Goal: Information Seeking & Learning: Browse casually

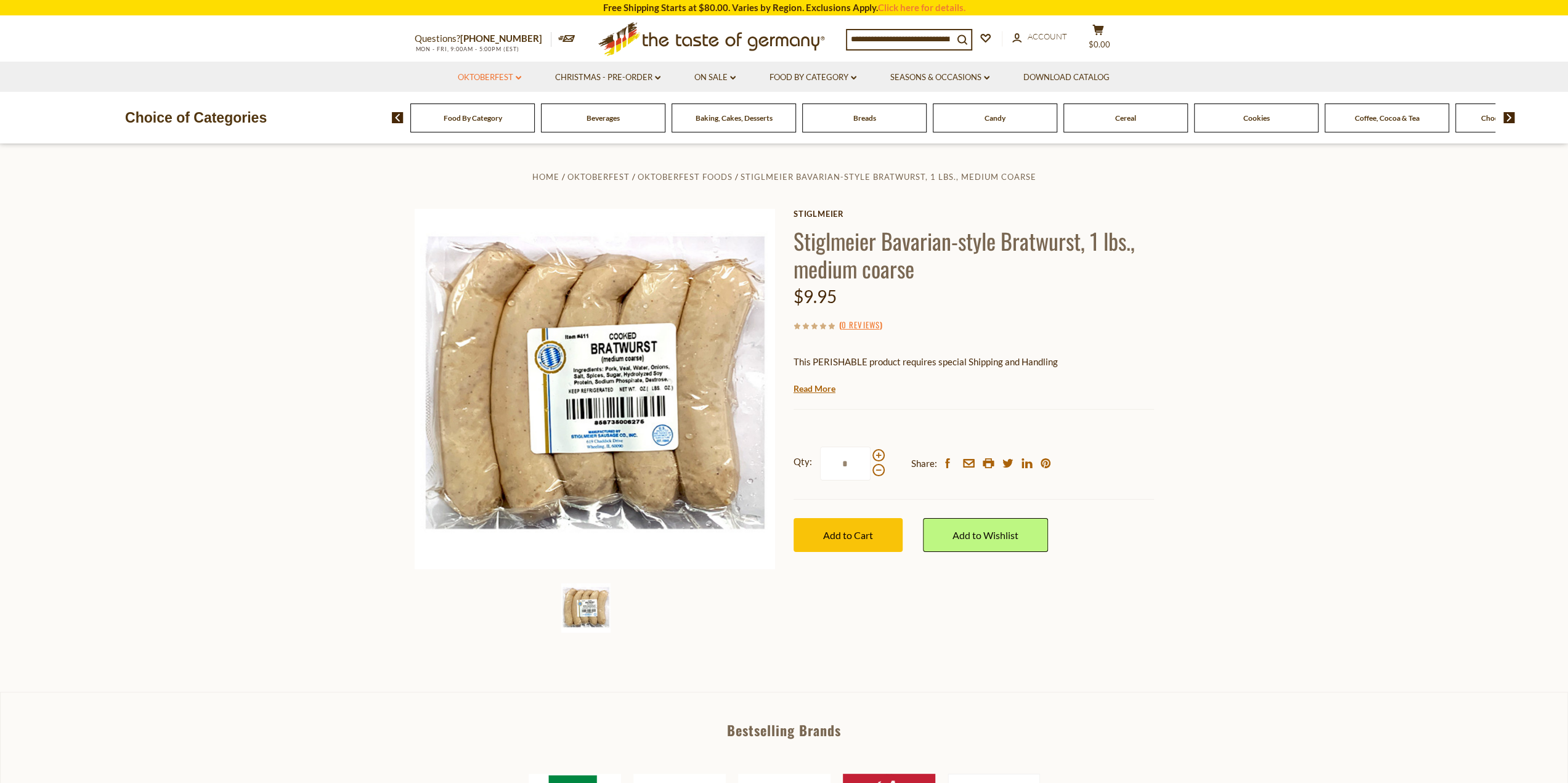
click at [498, 76] on link "Oktoberfest dropdown_arrow" at bounding box center [490, 77] width 64 height 14
click at [488, 132] on link "Oktoberfest Foods" at bounding box center [489, 131] width 76 height 11
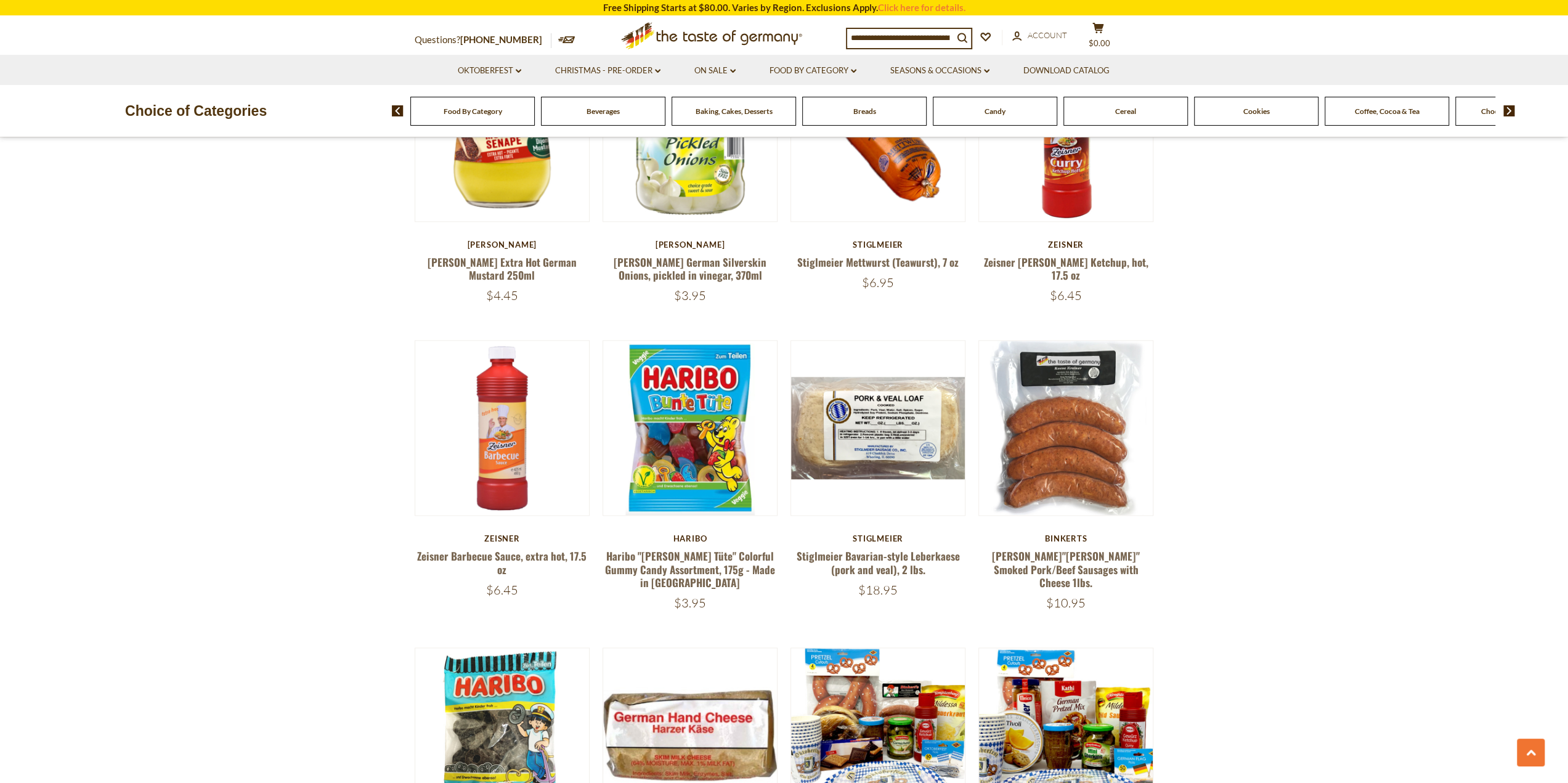
scroll to position [1479, 0]
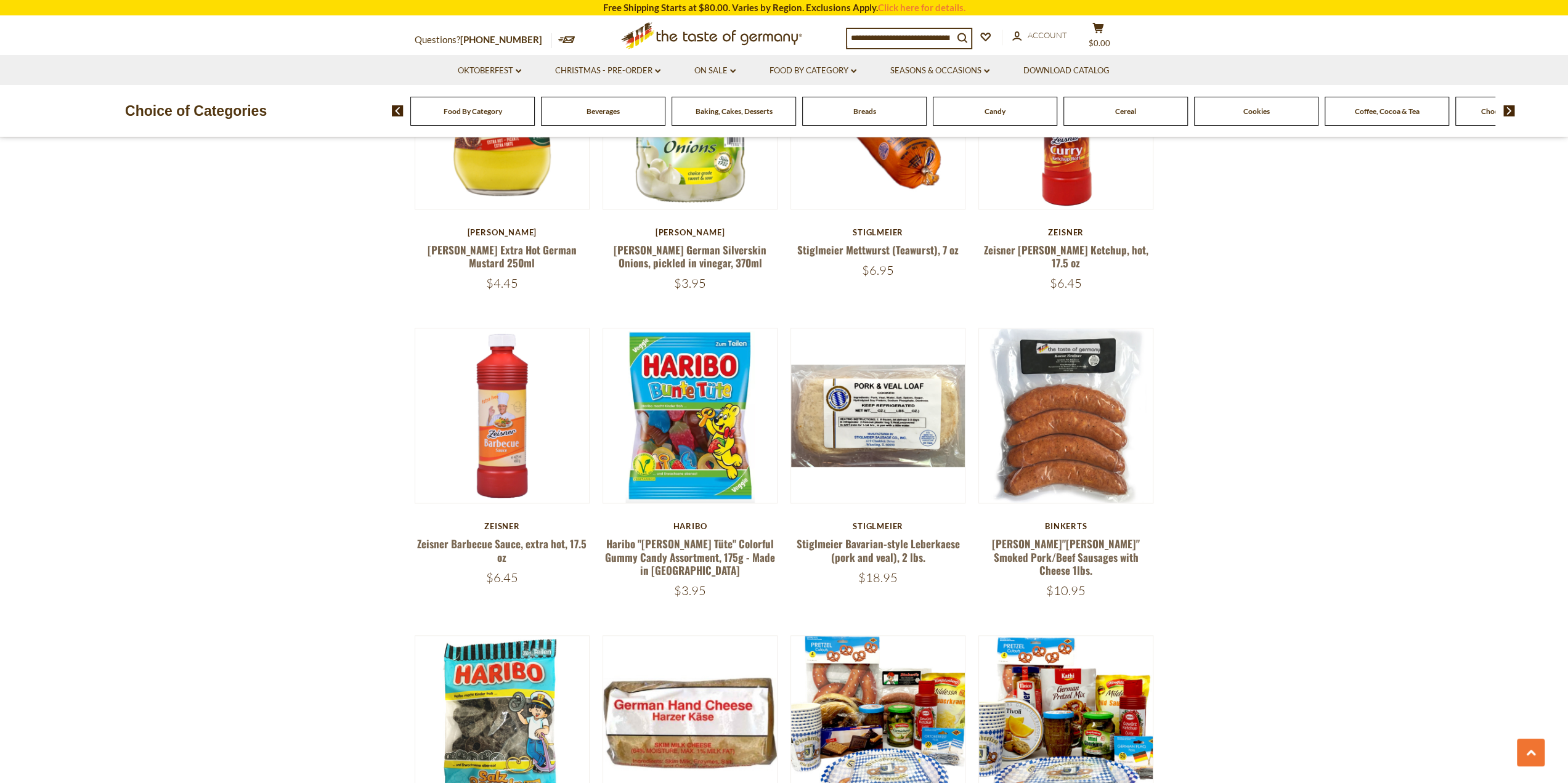
click at [1515, 113] on div "Food By Category Beverages Baking, Cakes, Desserts Breads Candy Cereal Cookies …" at bounding box center [980, 111] width 1176 height 30
click at [1509, 112] on img at bounding box center [1509, 111] width 12 height 11
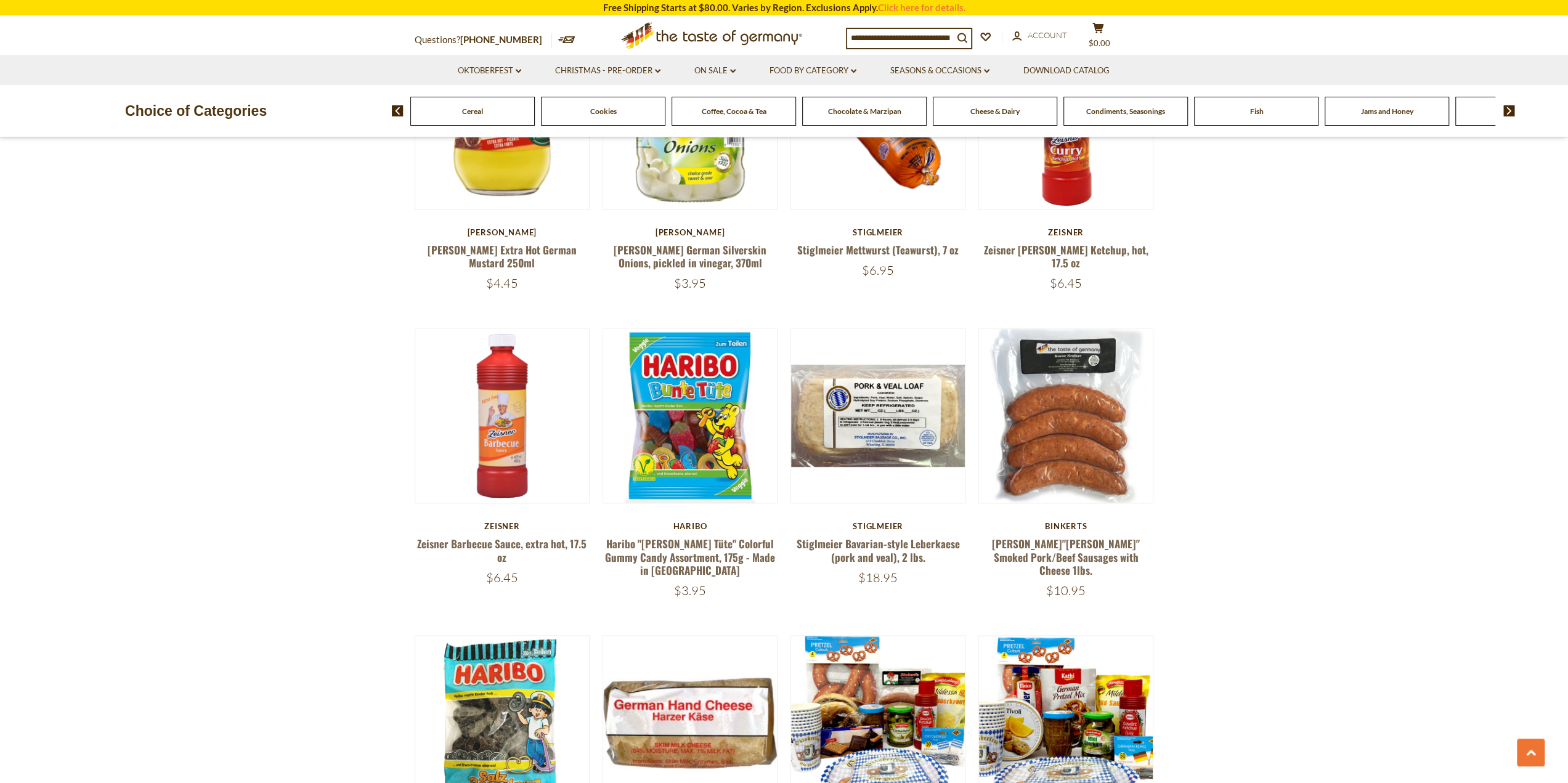
click at [1509, 112] on img at bounding box center [1509, 111] width 12 height 11
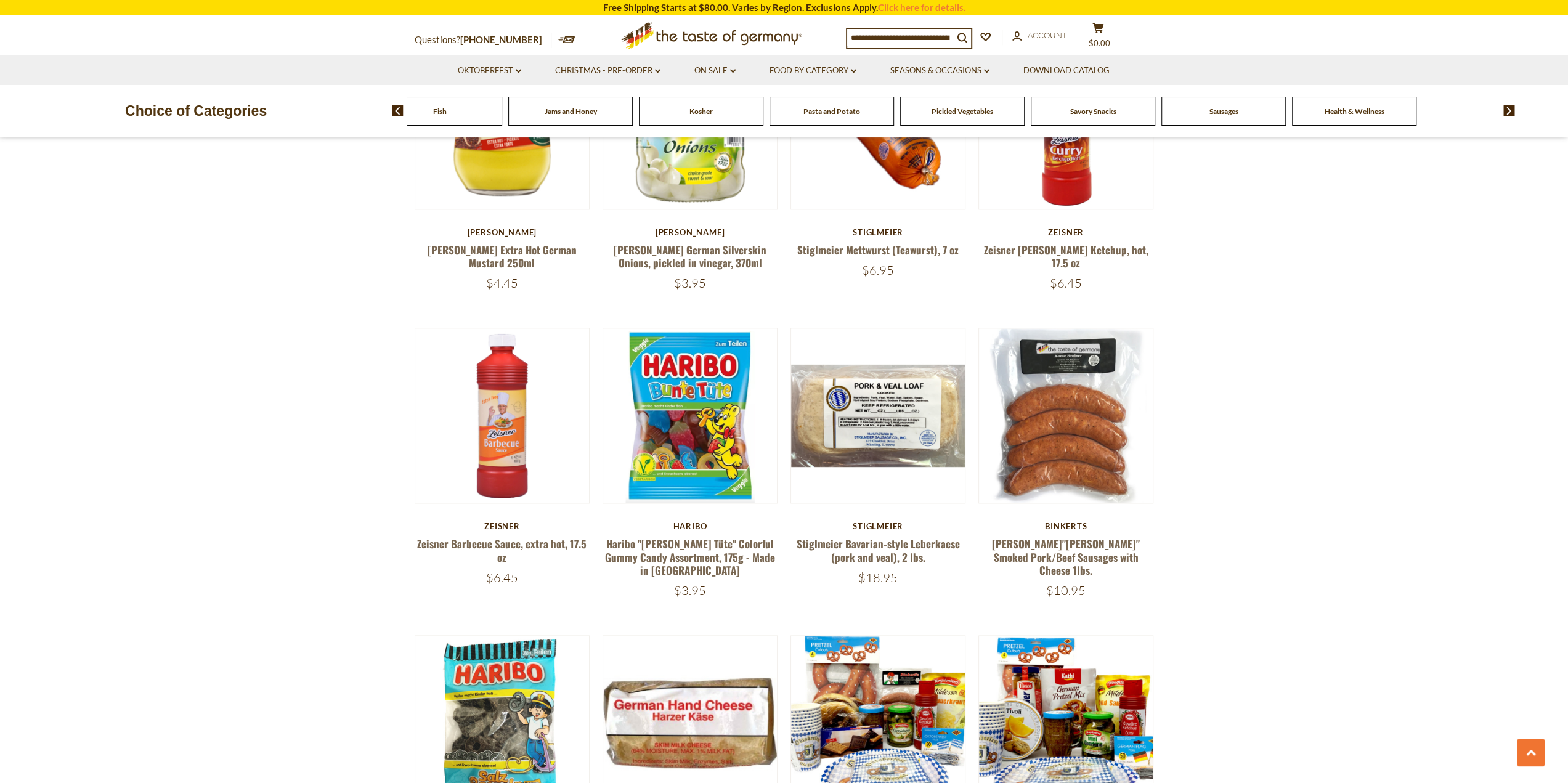
click at [1244, 124] on div "Sausages" at bounding box center [1223, 111] width 124 height 29
click at [1244, 113] on div "Sausages" at bounding box center [1306, 111] width 124 height 29
click at [1306, 108] on span "Sausages" at bounding box center [1305, 111] width 29 height 9
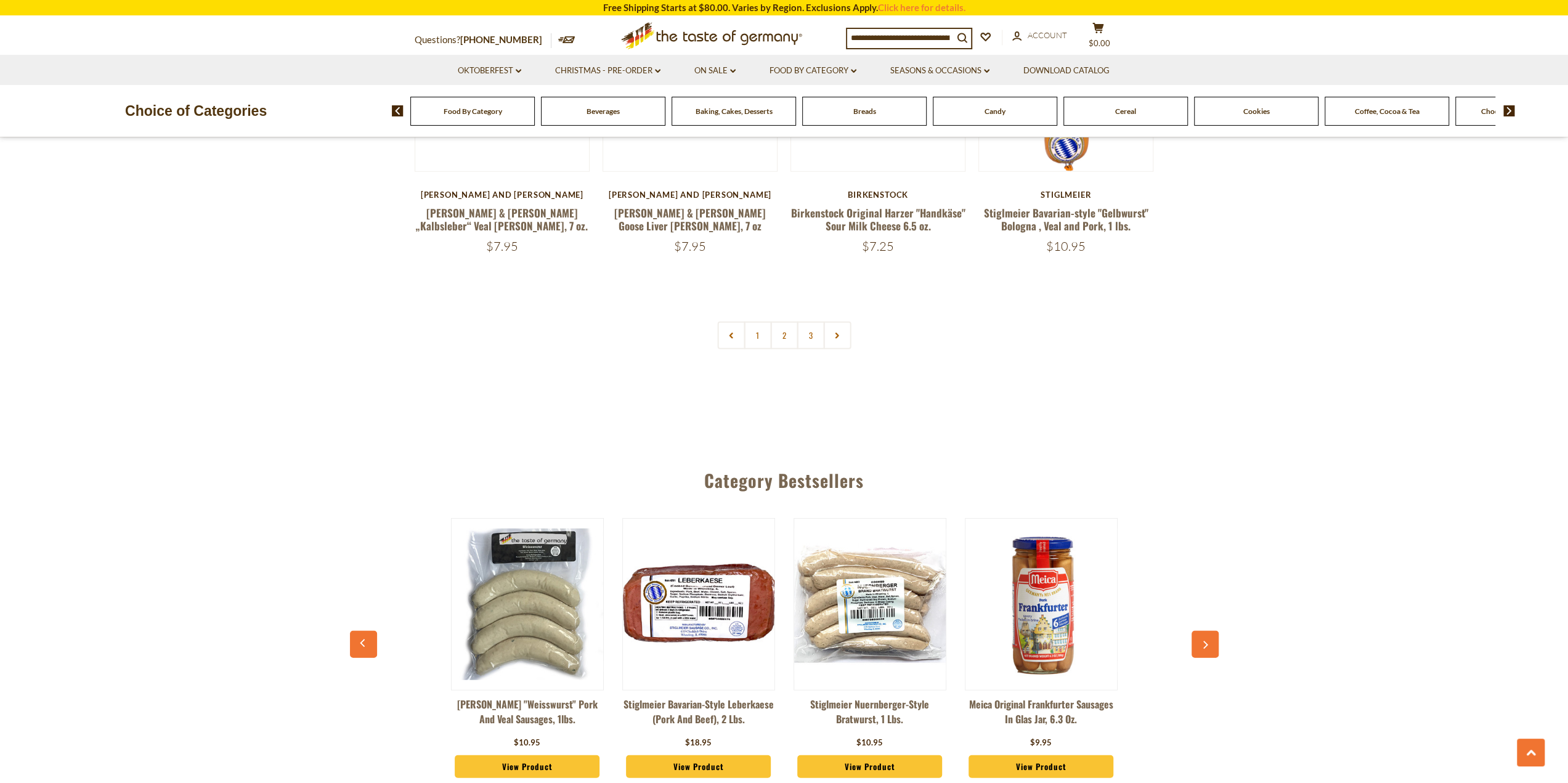
scroll to position [3147, 0]
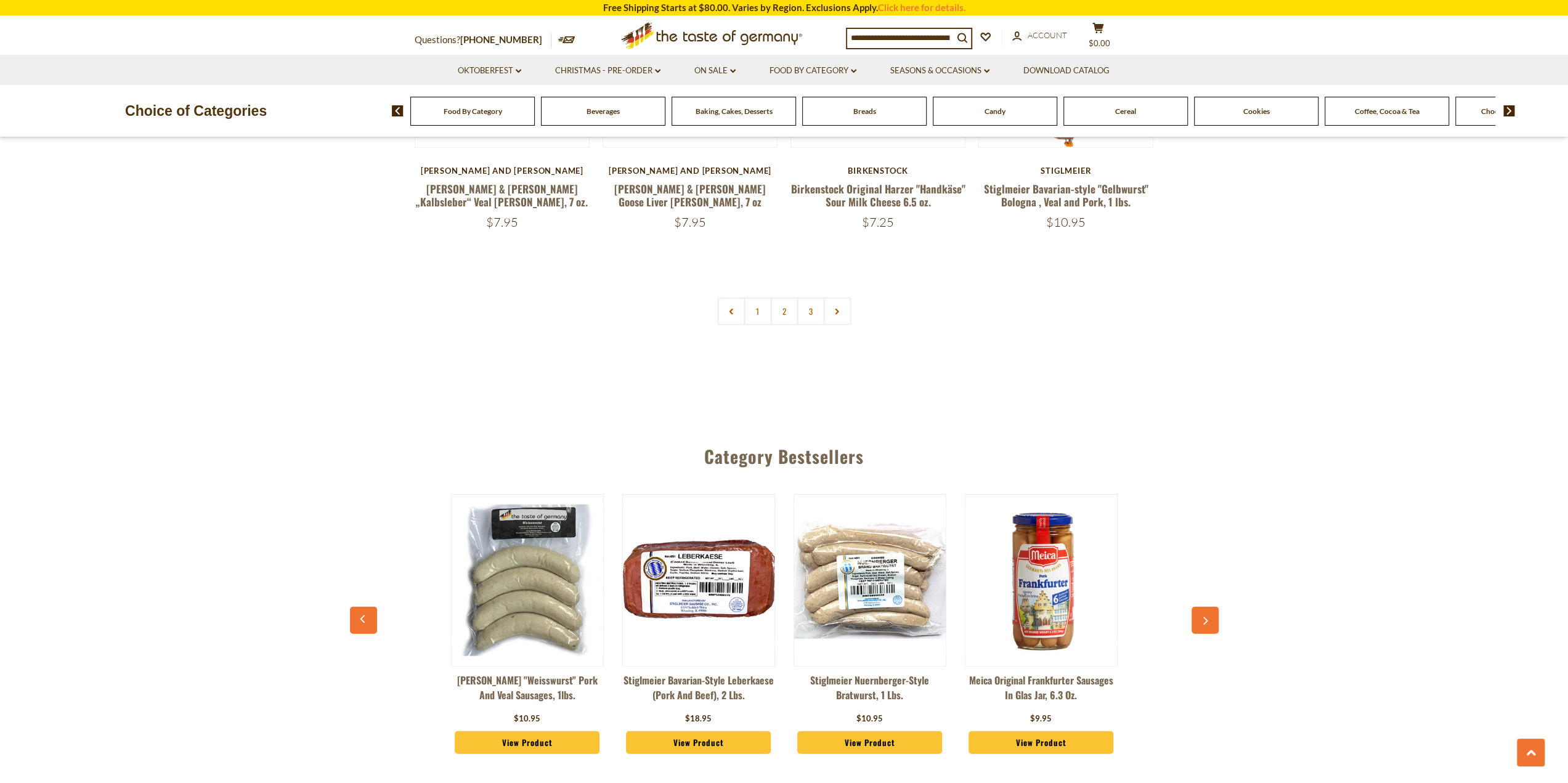
click at [513, 535] on img at bounding box center [527, 580] width 152 height 152
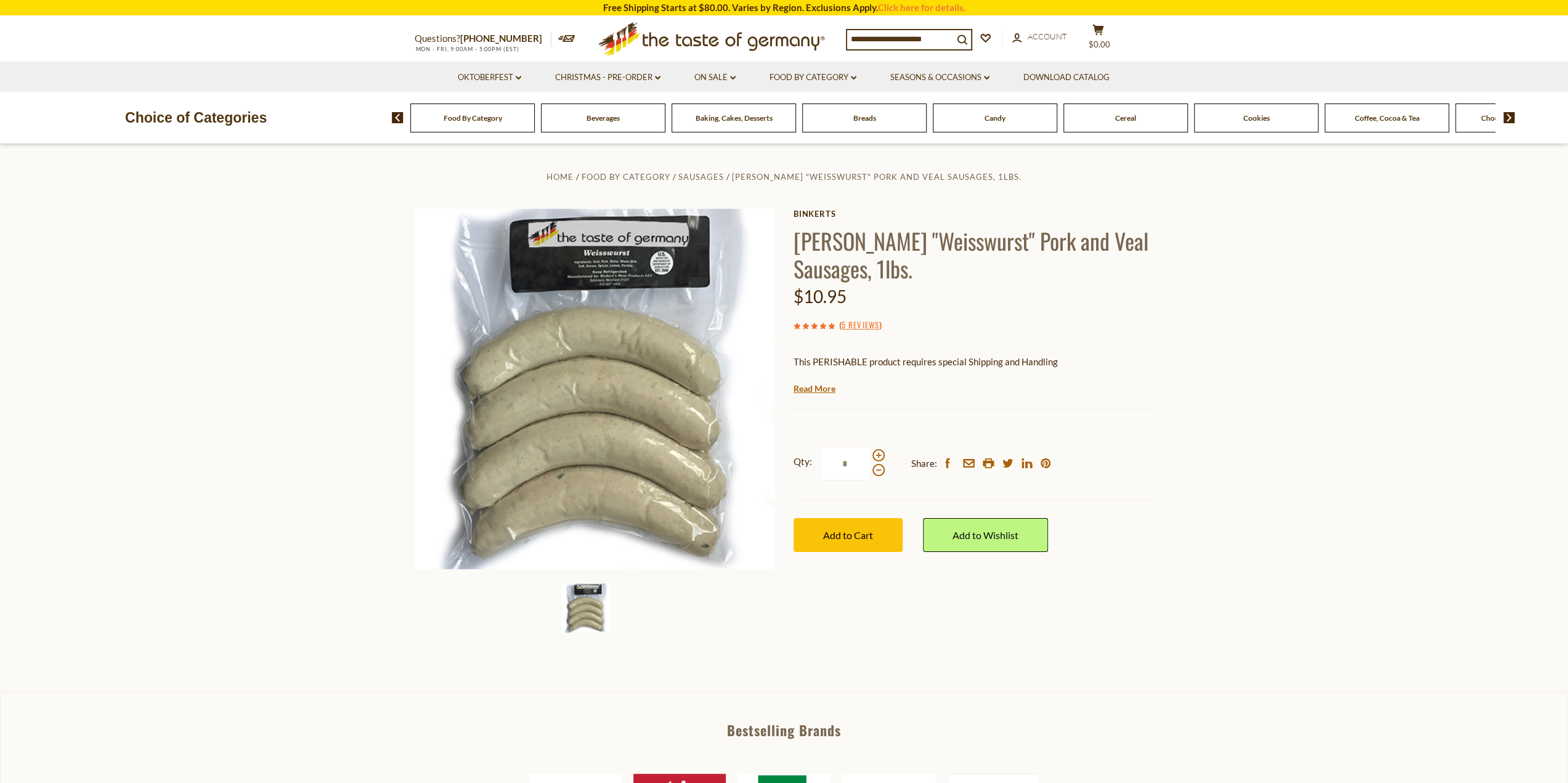
click at [723, 119] on span "Baking, Cakes, Desserts" at bounding box center [734, 118] width 77 height 9
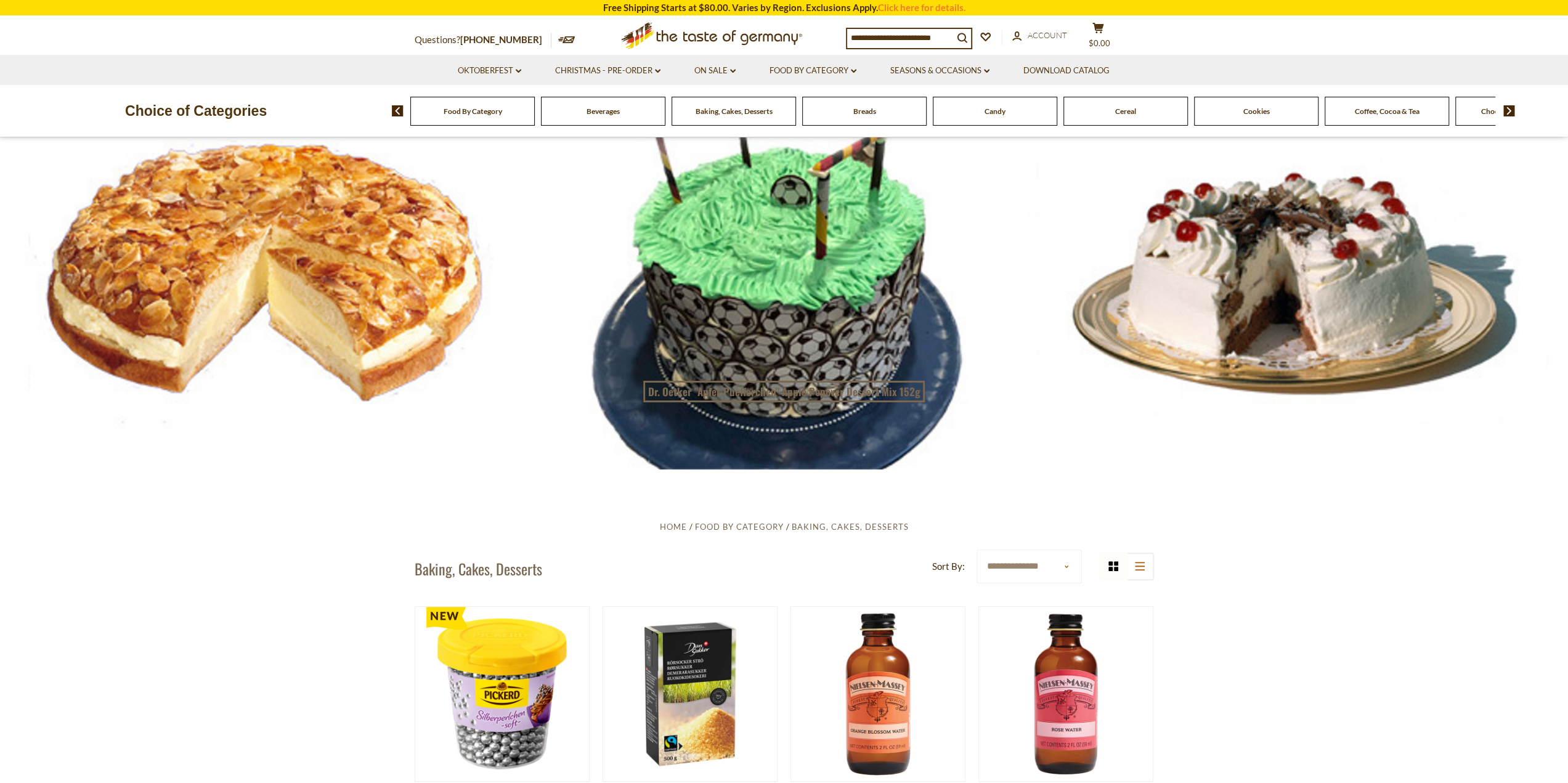
scroll to position [123, 0]
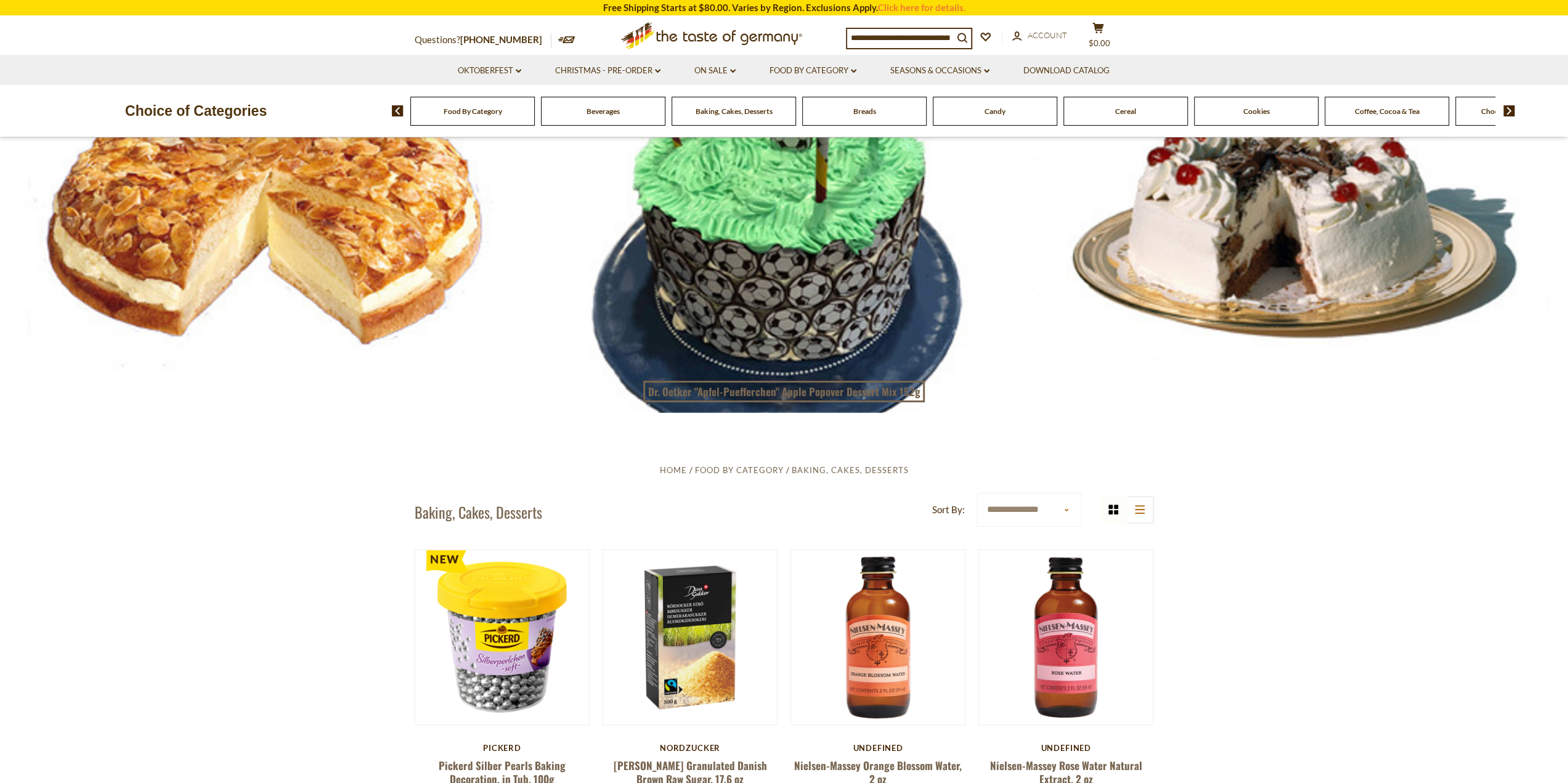
click at [270, 253] on div at bounding box center [784, 217] width 1568 height 392
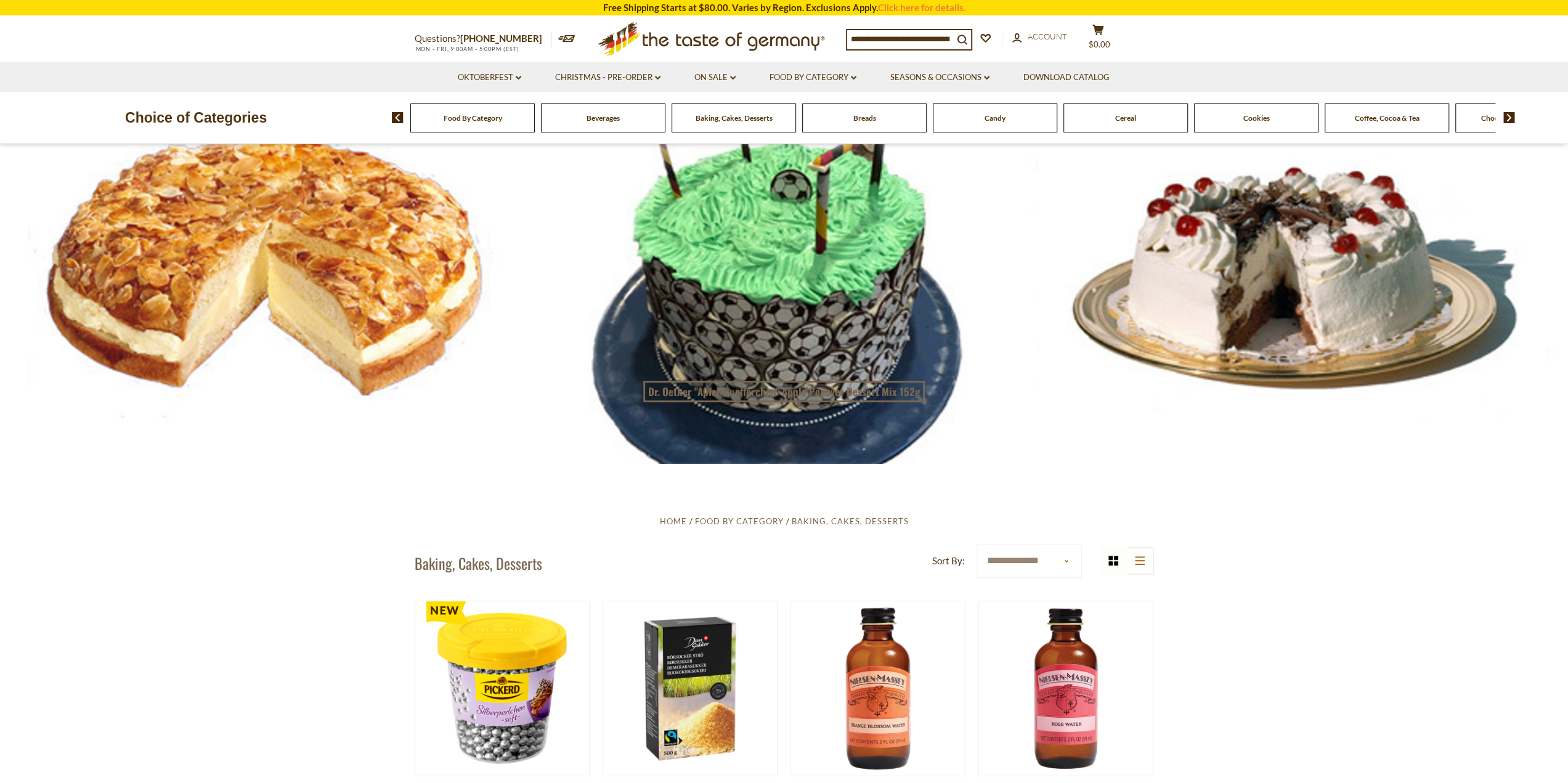
scroll to position [0, 0]
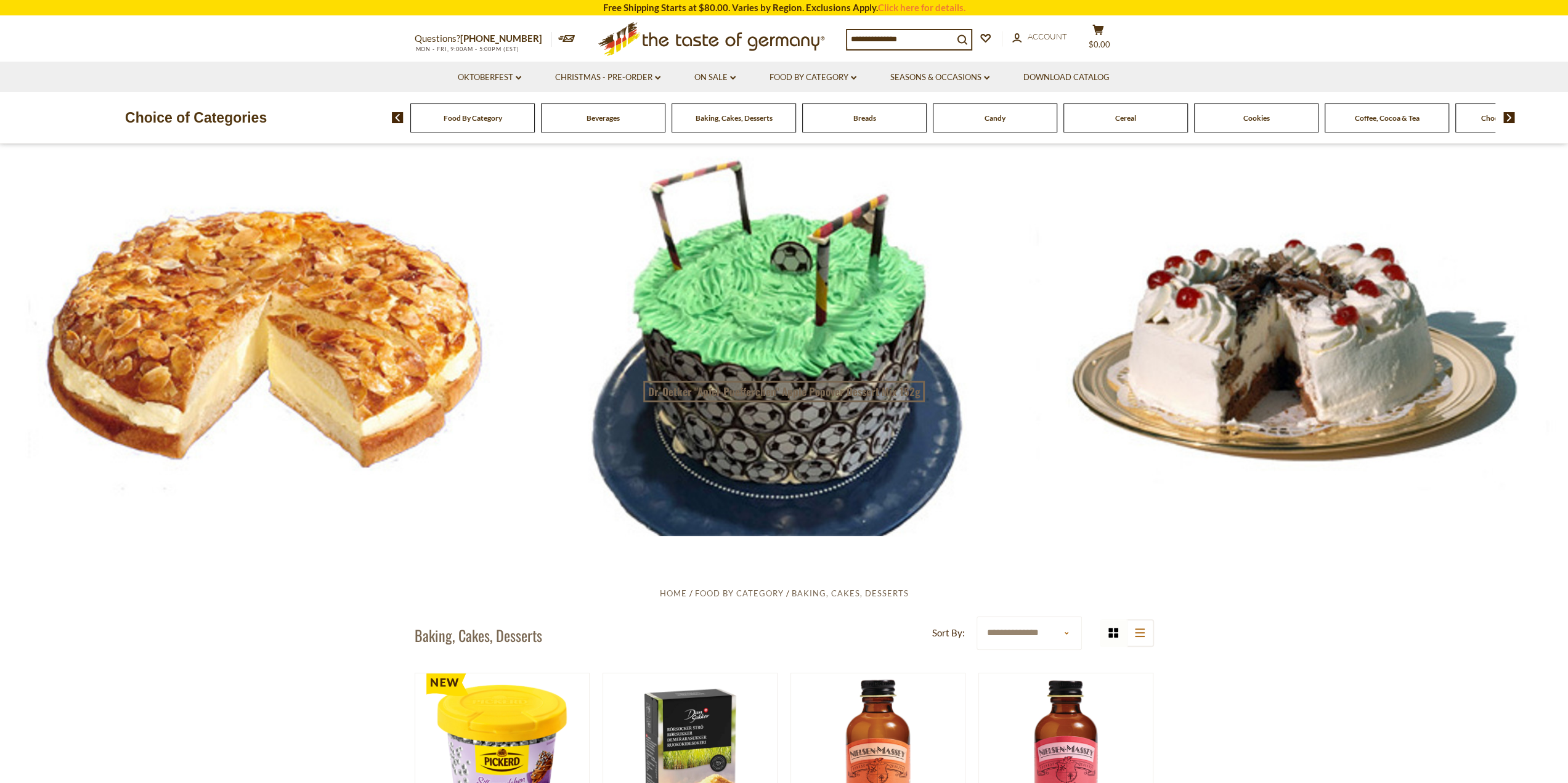
click at [1507, 118] on img at bounding box center [1509, 118] width 12 height 11
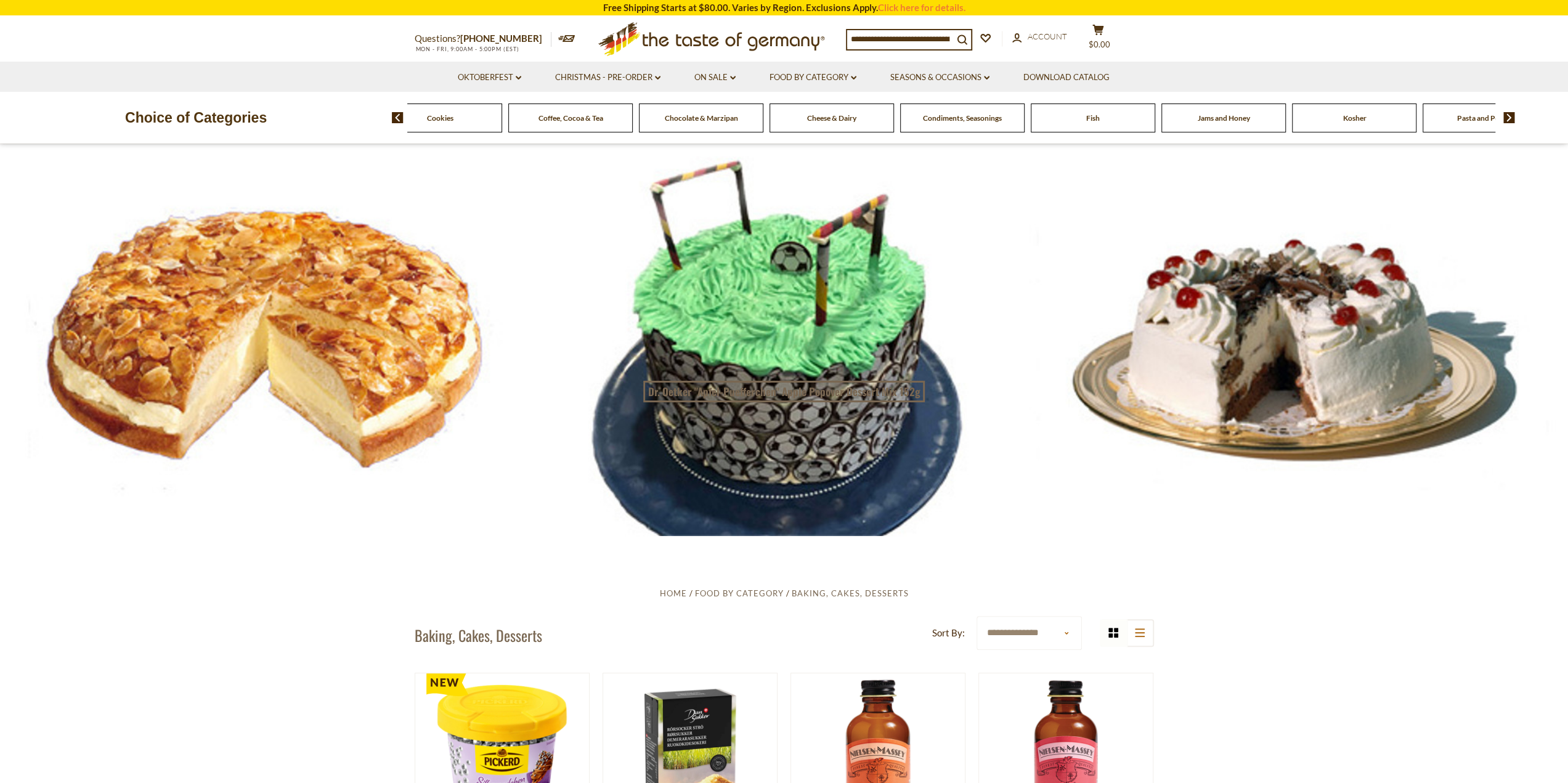
click at [1507, 118] on img at bounding box center [1509, 118] width 12 height 11
click at [1302, 115] on span "Pasta and Potato" at bounding box center [1322, 118] width 57 height 9
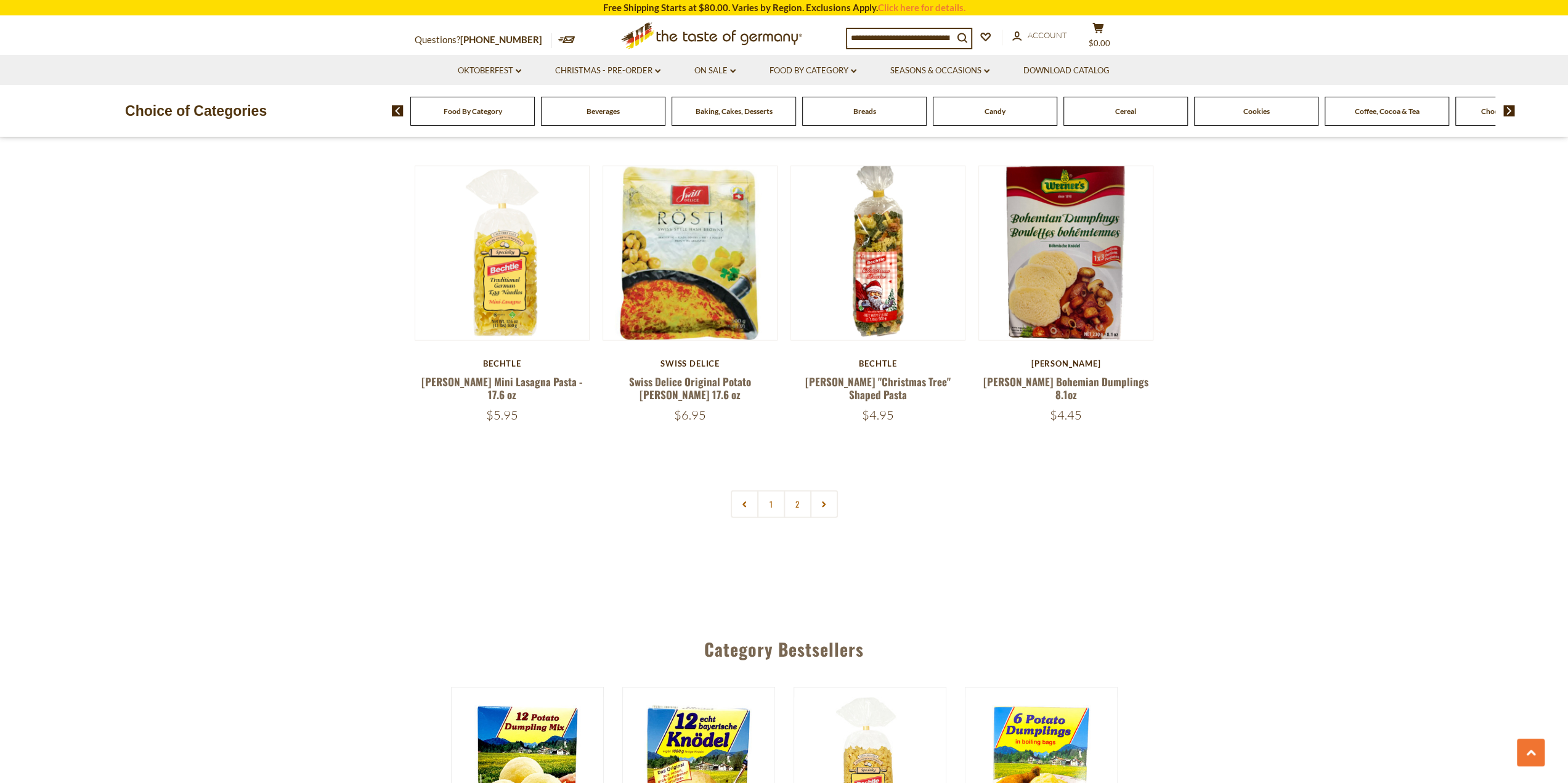
scroll to position [2957, 0]
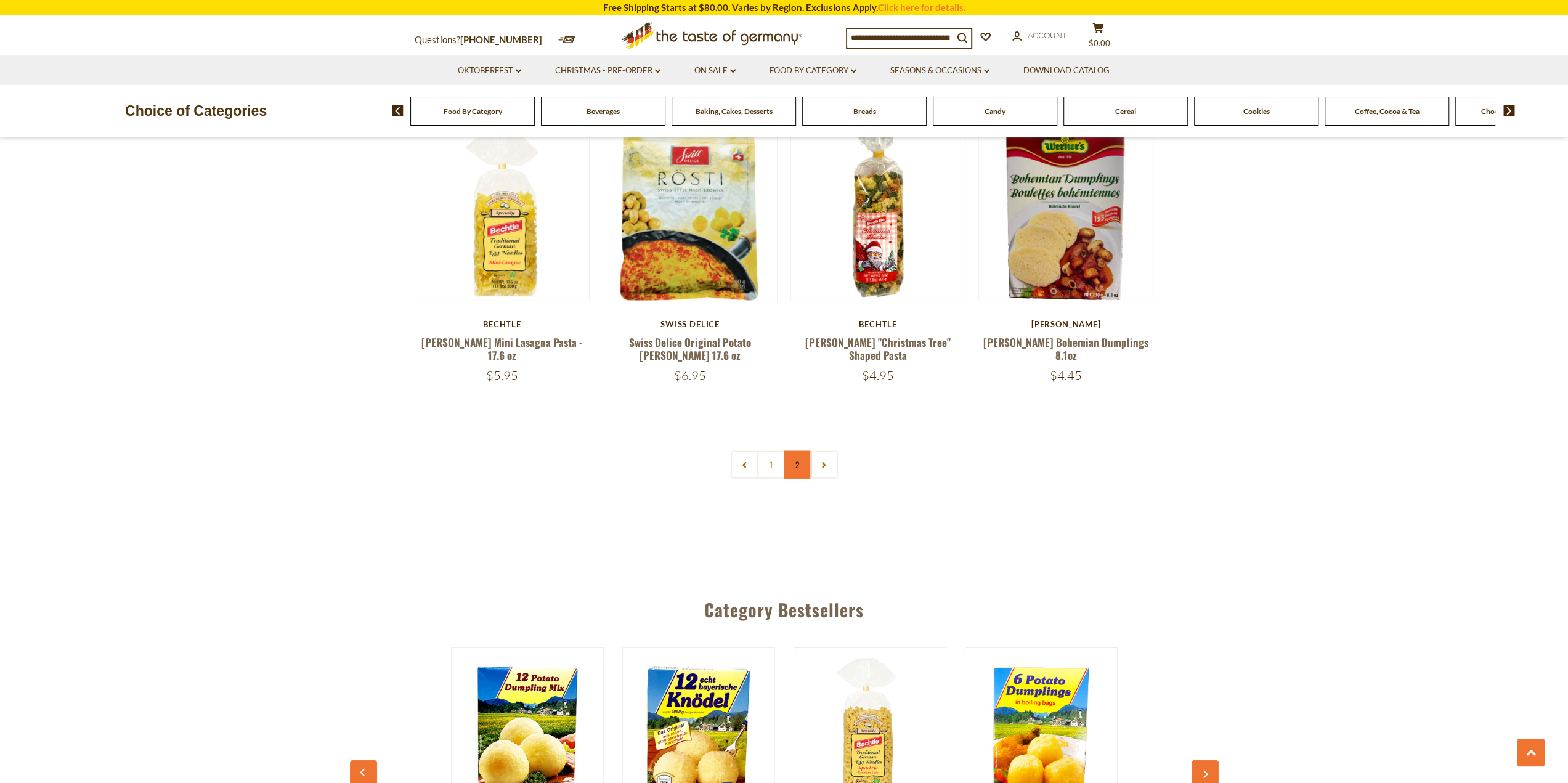
click at [805, 451] on link "2" at bounding box center [797, 465] width 28 height 28
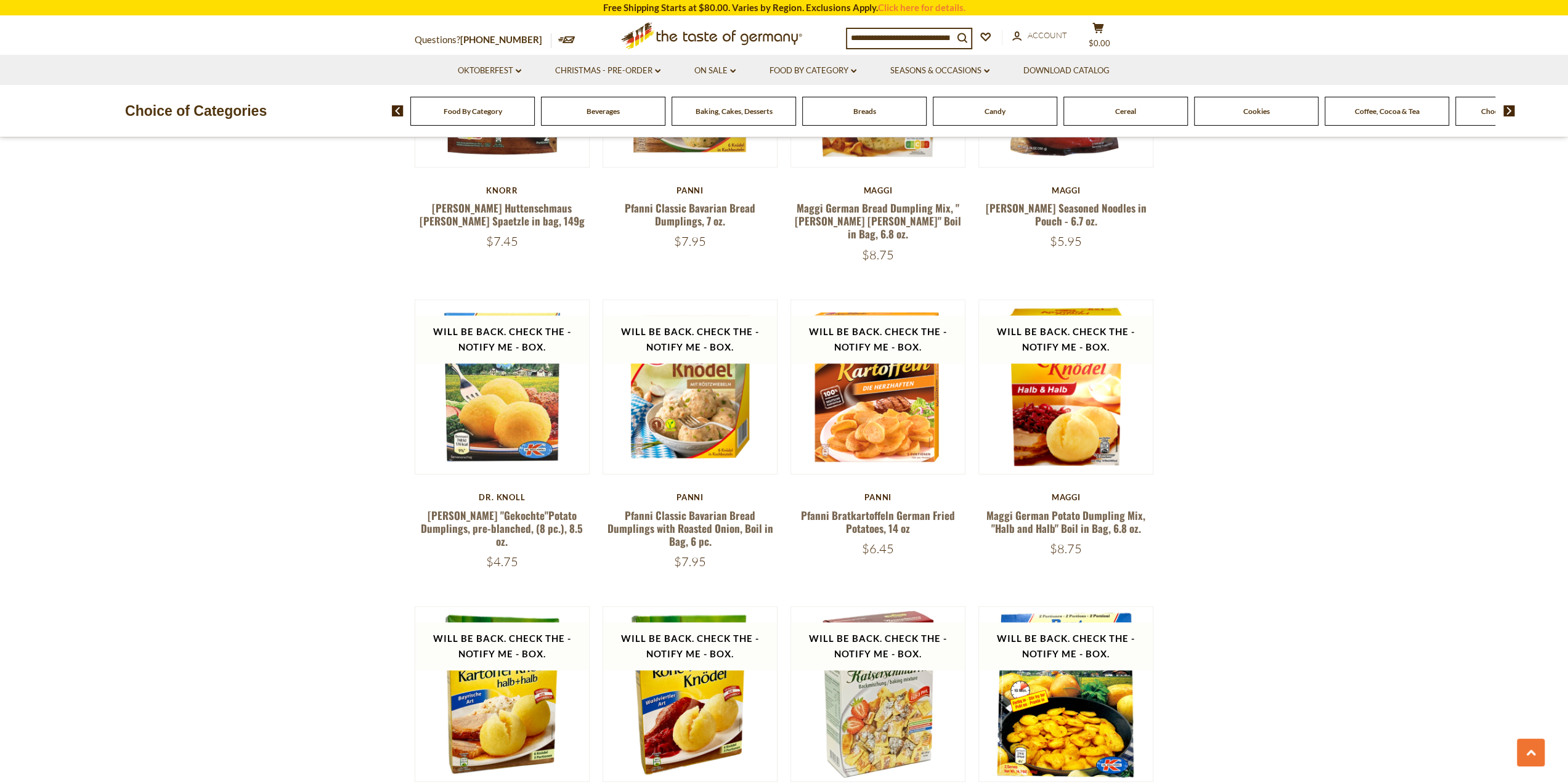
scroll to position [985, 0]
